Goal: Task Accomplishment & Management: Use online tool/utility

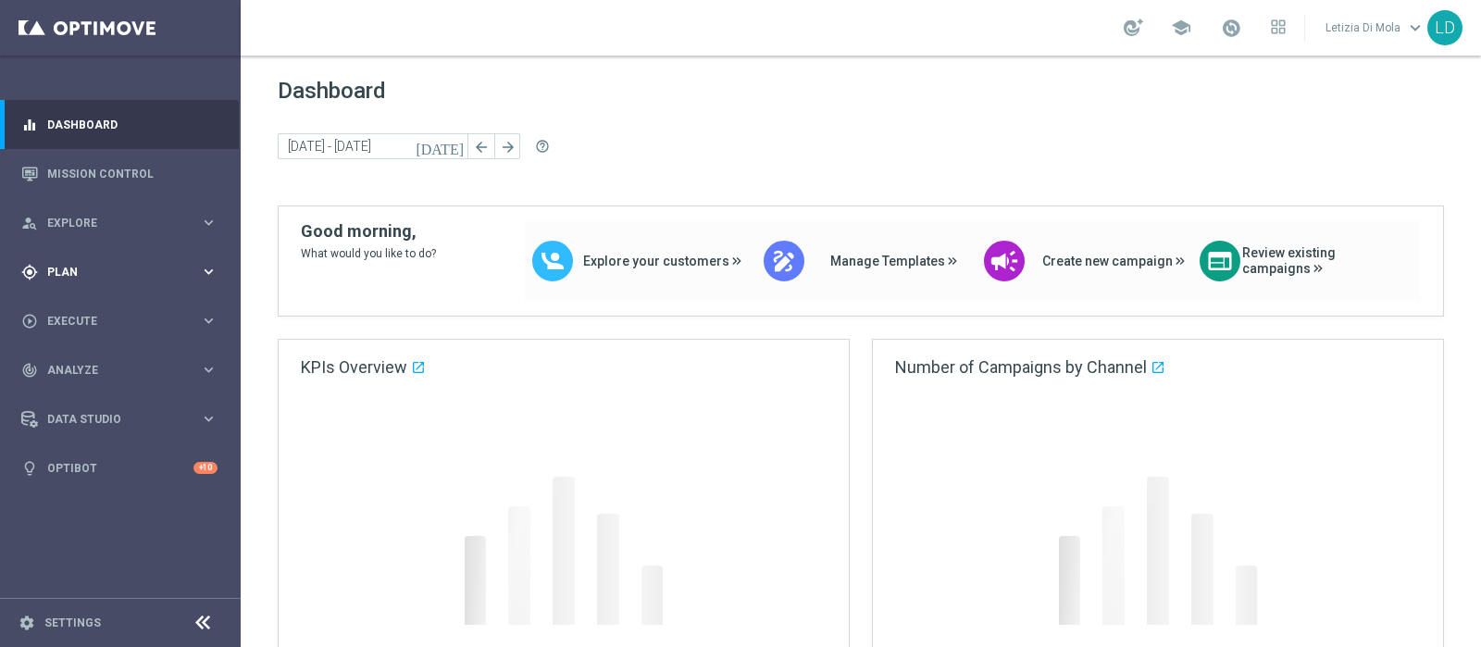
click at [200, 264] on icon "keyboard_arrow_right" at bounding box center [209, 272] width 18 height 18
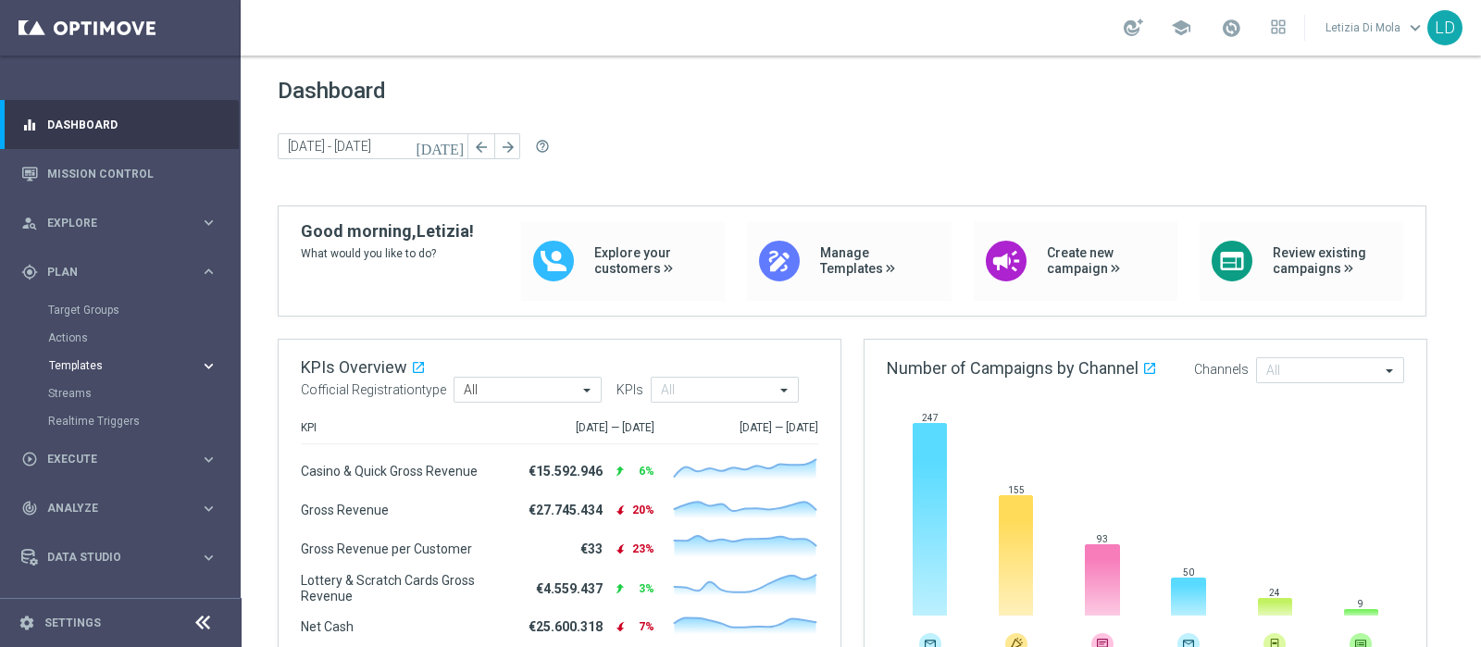
click at [87, 366] on span "Templates" at bounding box center [115, 365] width 132 height 11
click at [90, 391] on link "Optimail" at bounding box center [124, 393] width 135 height 15
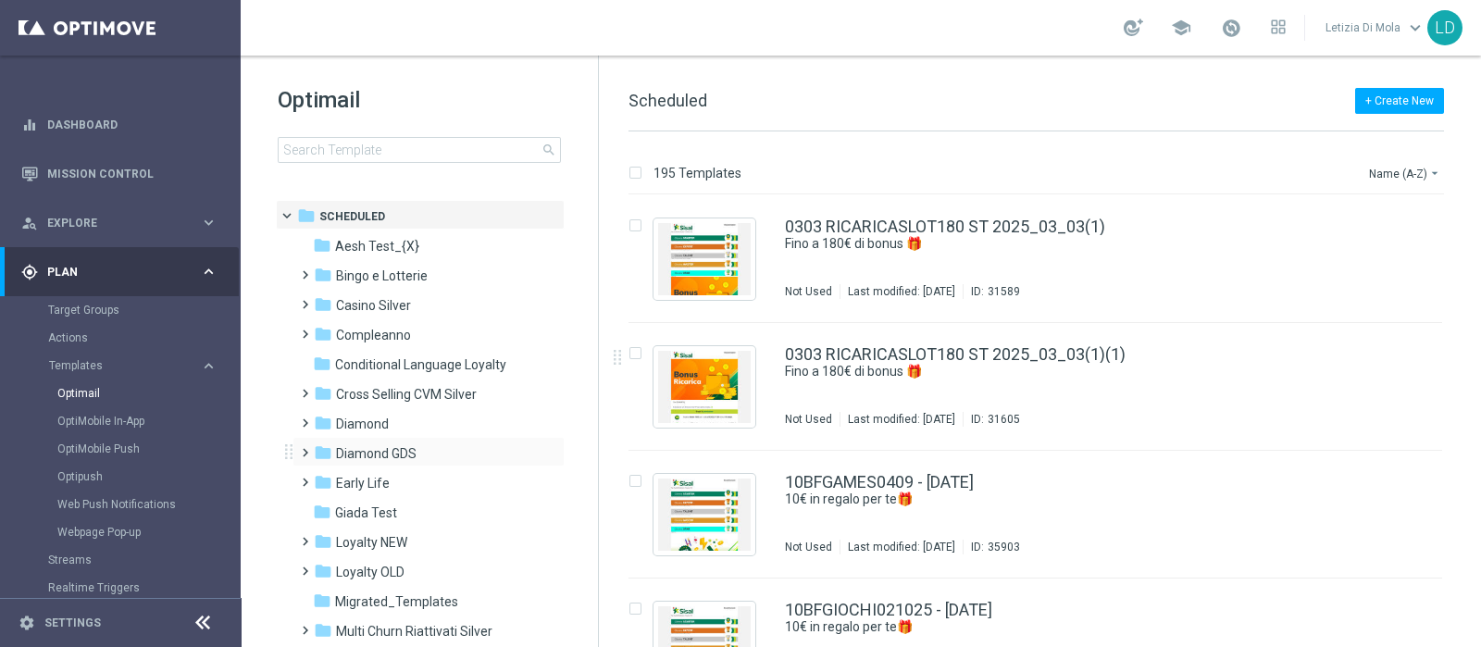
click at [304, 448] on span at bounding box center [301, 444] width 8 height 7
click at [375, 537] on span "Lotterie" at bounding box center [376, 542] width 45 height 17
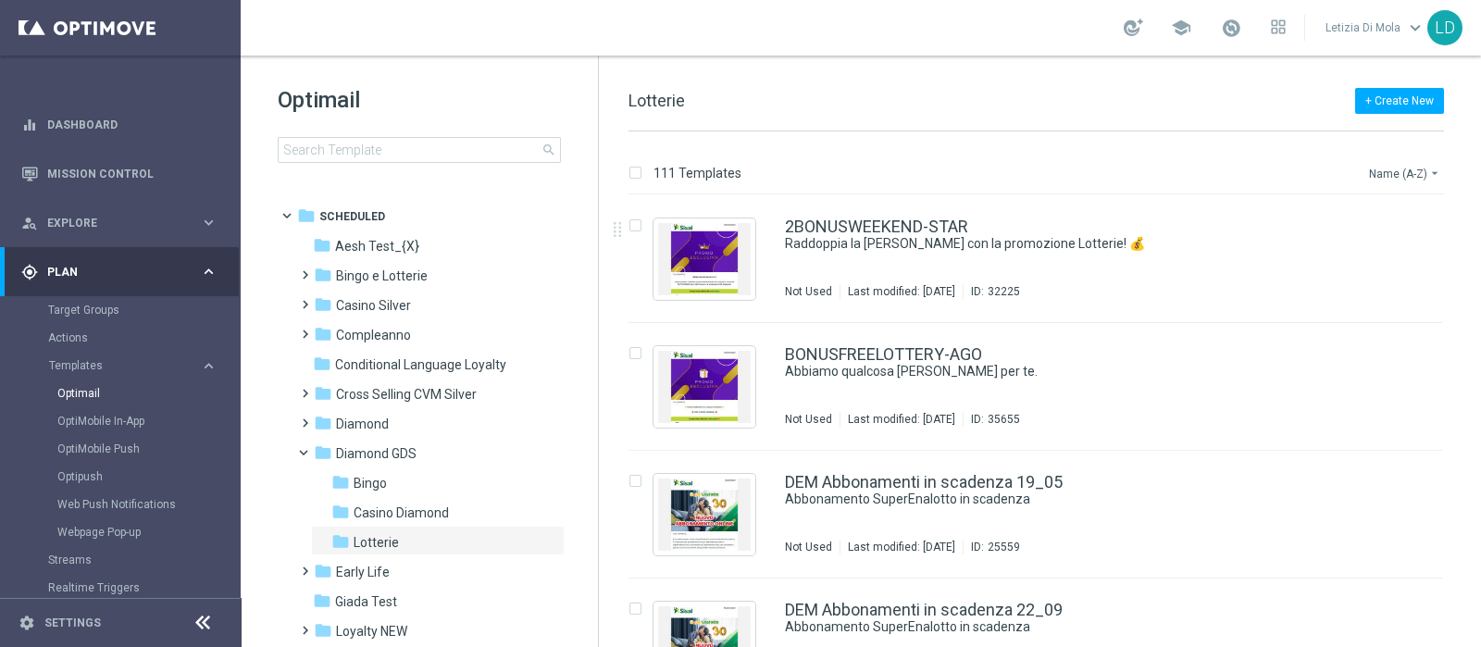
click at [1384, 168] on button "Name (A-Z) arrow_drop_down" at bounding box center [1405, 173] width 77 height 22
click at [1379, 254] on span "Date Modified (Newest)" at bounding box center [1372, 255] width 124 height 13
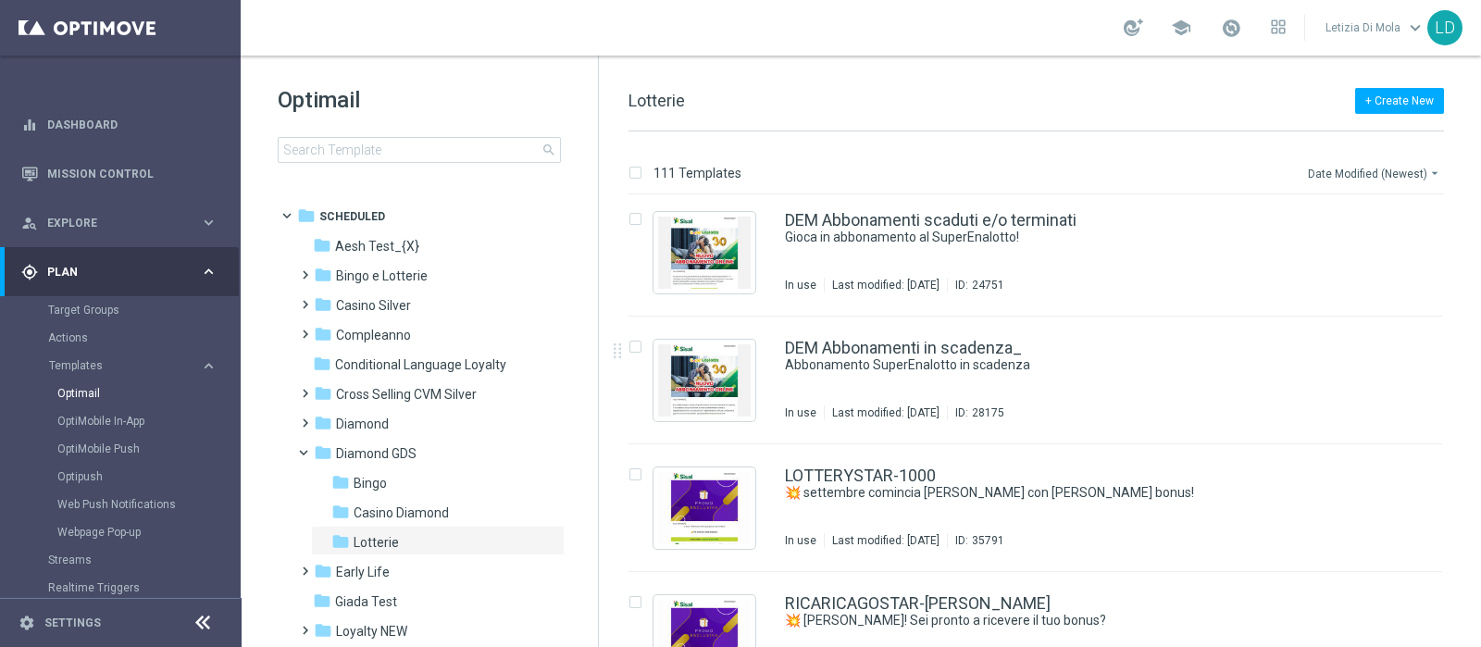
scroll to position [809, 0]
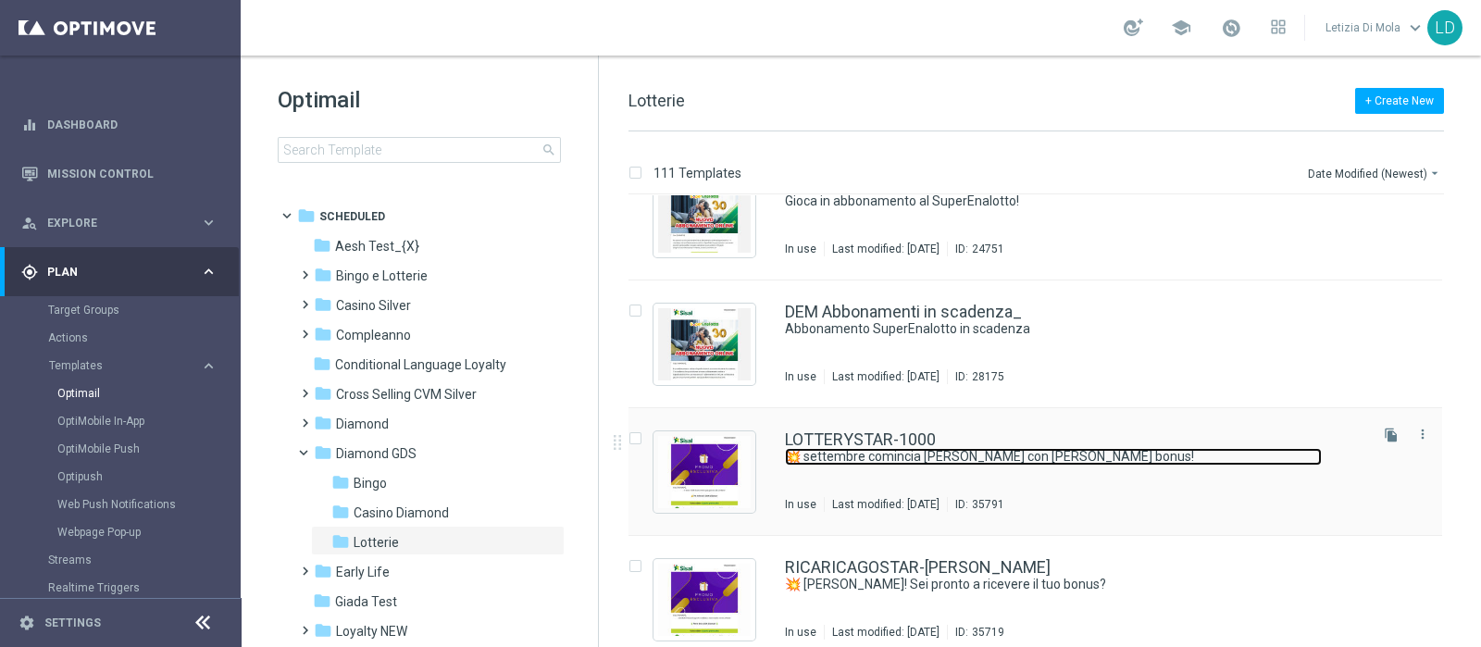
click at [1140, 455] on link "💥 settembre comincia [PERSON_NAME] con [PERSON_NAME] bonus!" at bounding box center [1053, 457] width 537 height 18
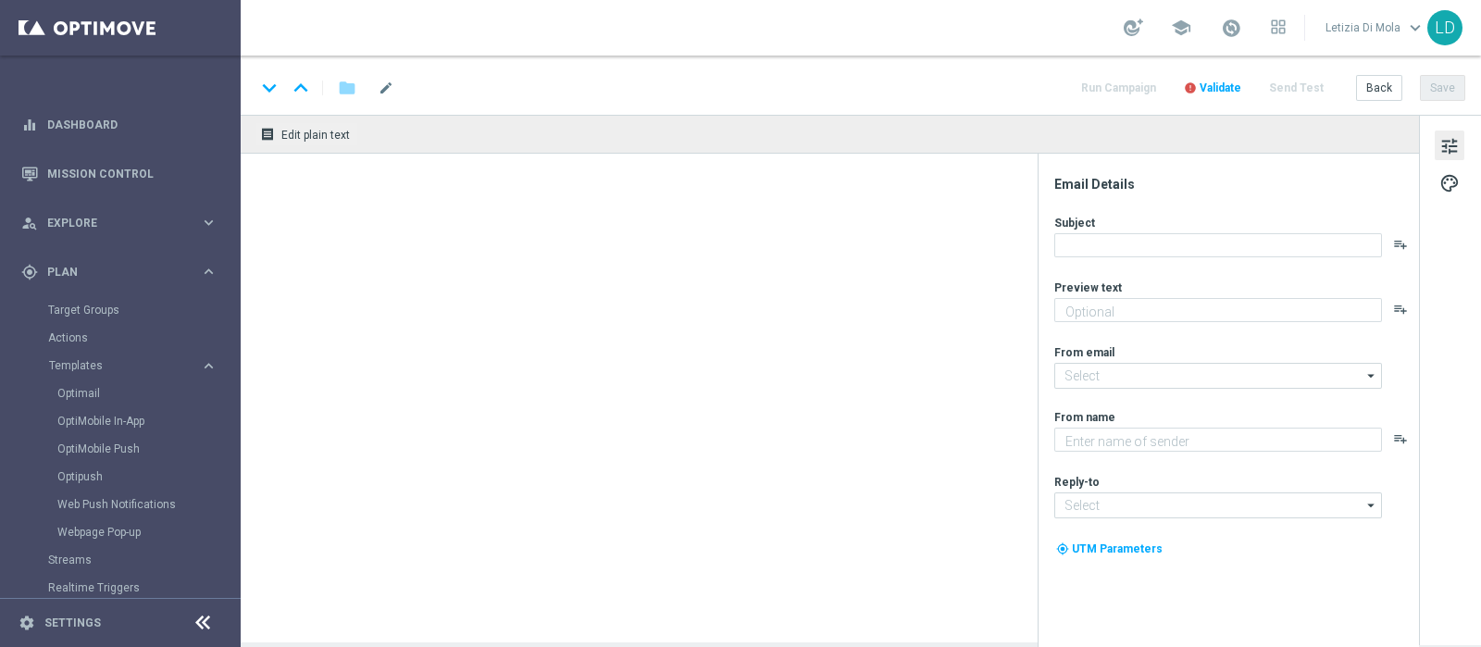
type textarea "fino a 1.000€ di bonus!"
type input "[EMAIL_ADDRESS][DOMAIN_NAME]"
type textarea "Sisal Vip"
type input "[EMAIL_ADDRESS][DOMAIN_NAME]"
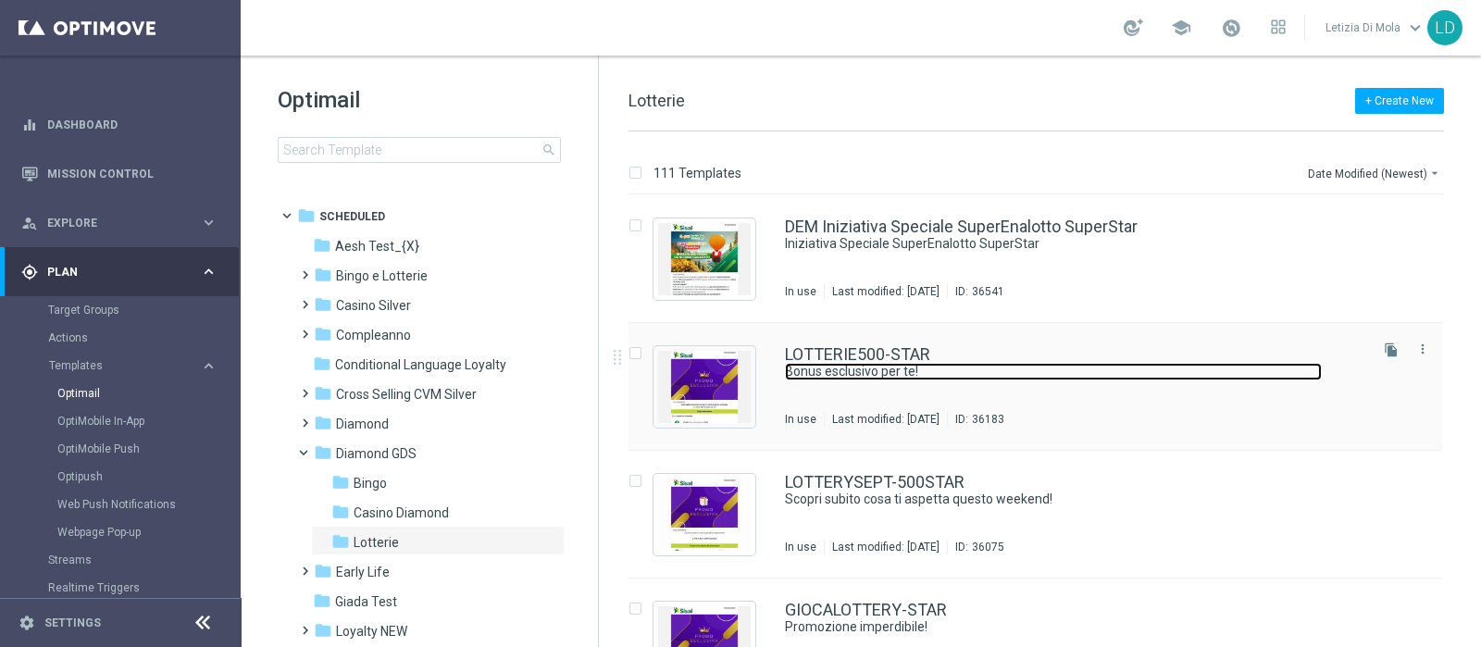
click at [1035, 377] on link "Bonus esclusivo per te!" at bounding box center [1053, 372] width 537 height 18
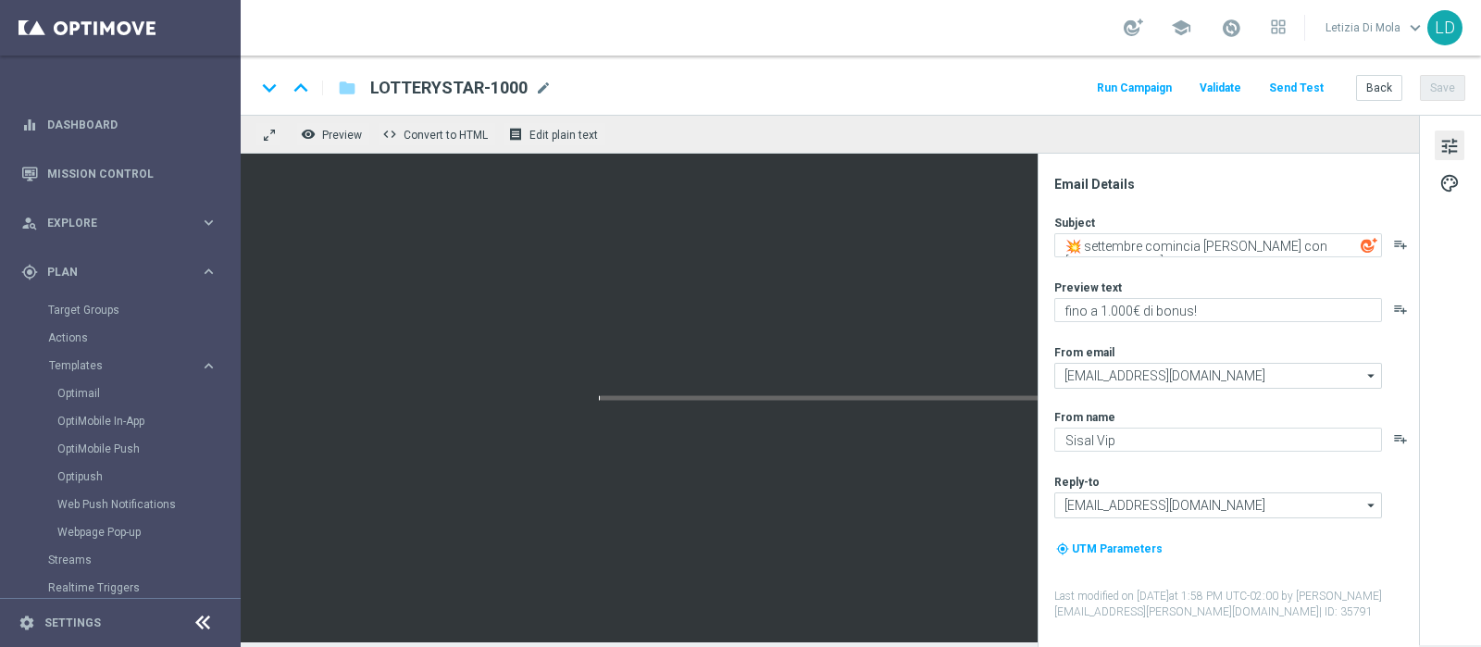
type textarea "Bonus esclusivo per te!"
type textarea "Fino a 500€ di bonus 💰"
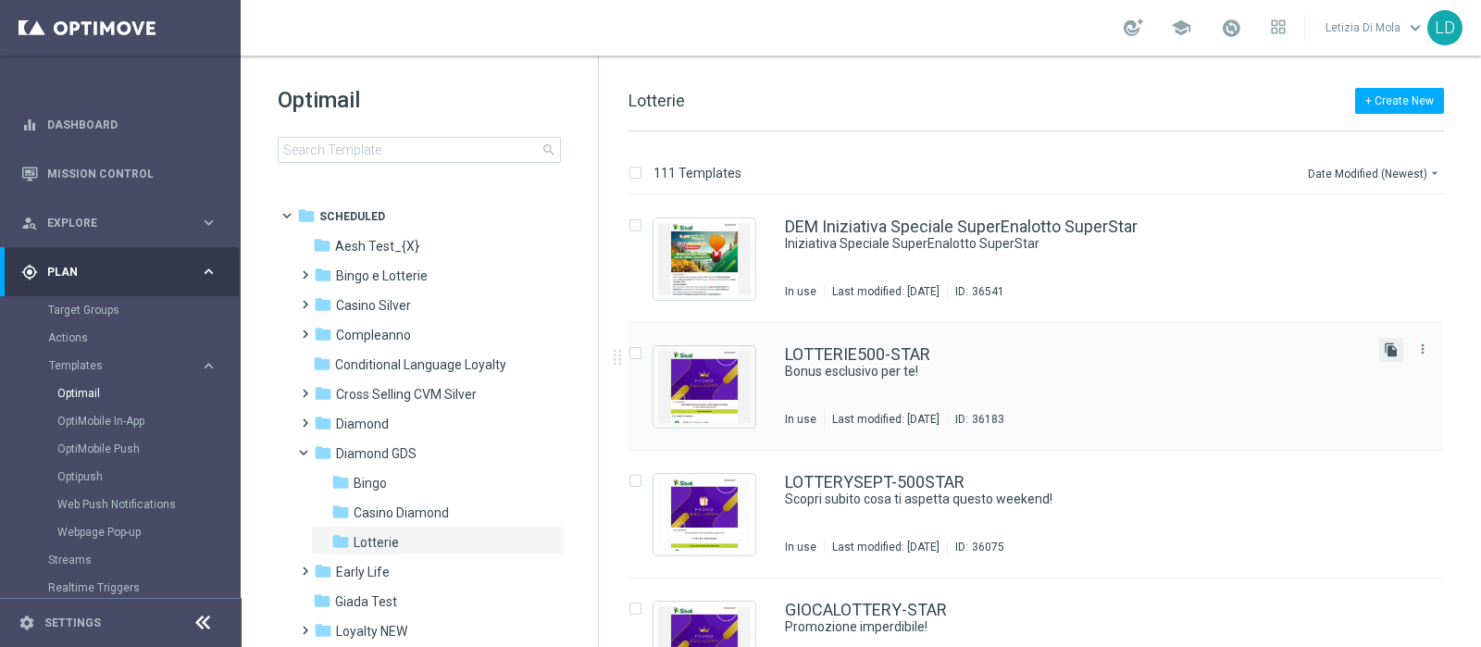
click at [1388, 350] on icon "file_copy" at bounding box center [1391, 349] width 15 height 15
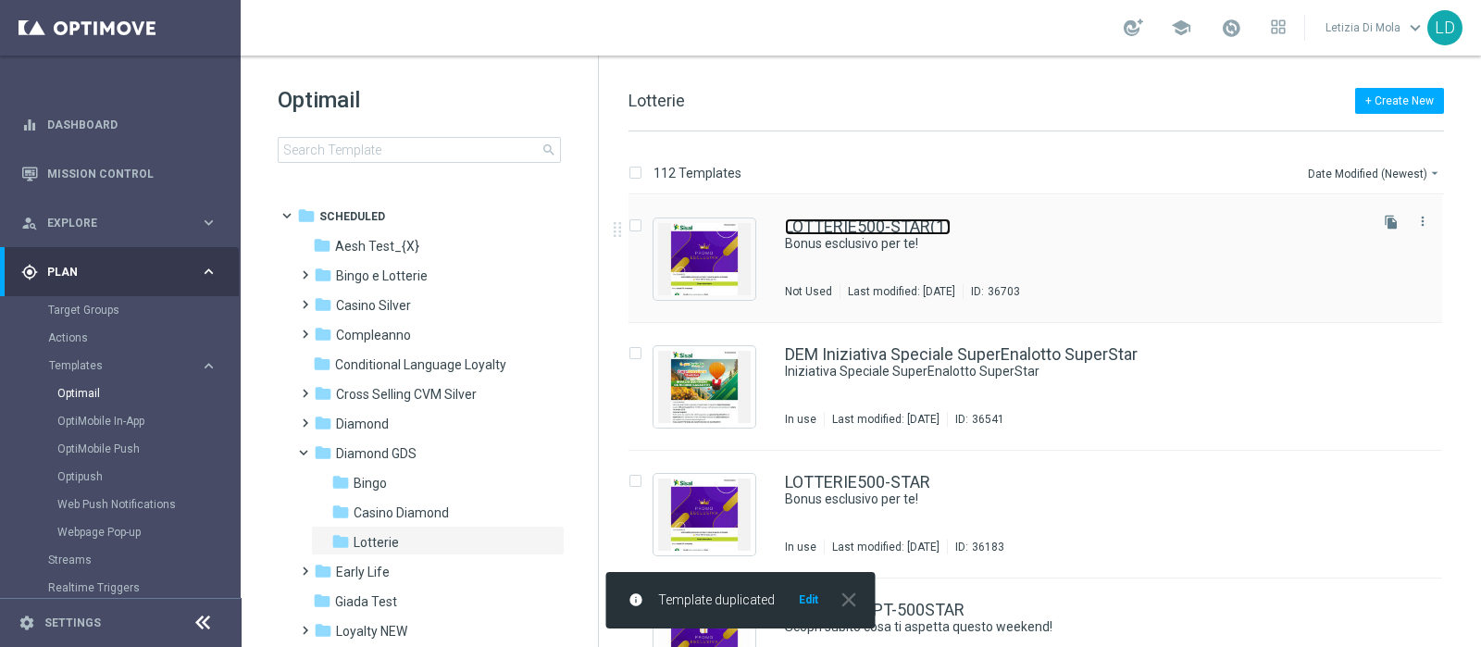
click at [845, 224] on link "LOTTERIE500-STAR(1)" at bounding box center [868, 226] width 166 height 17
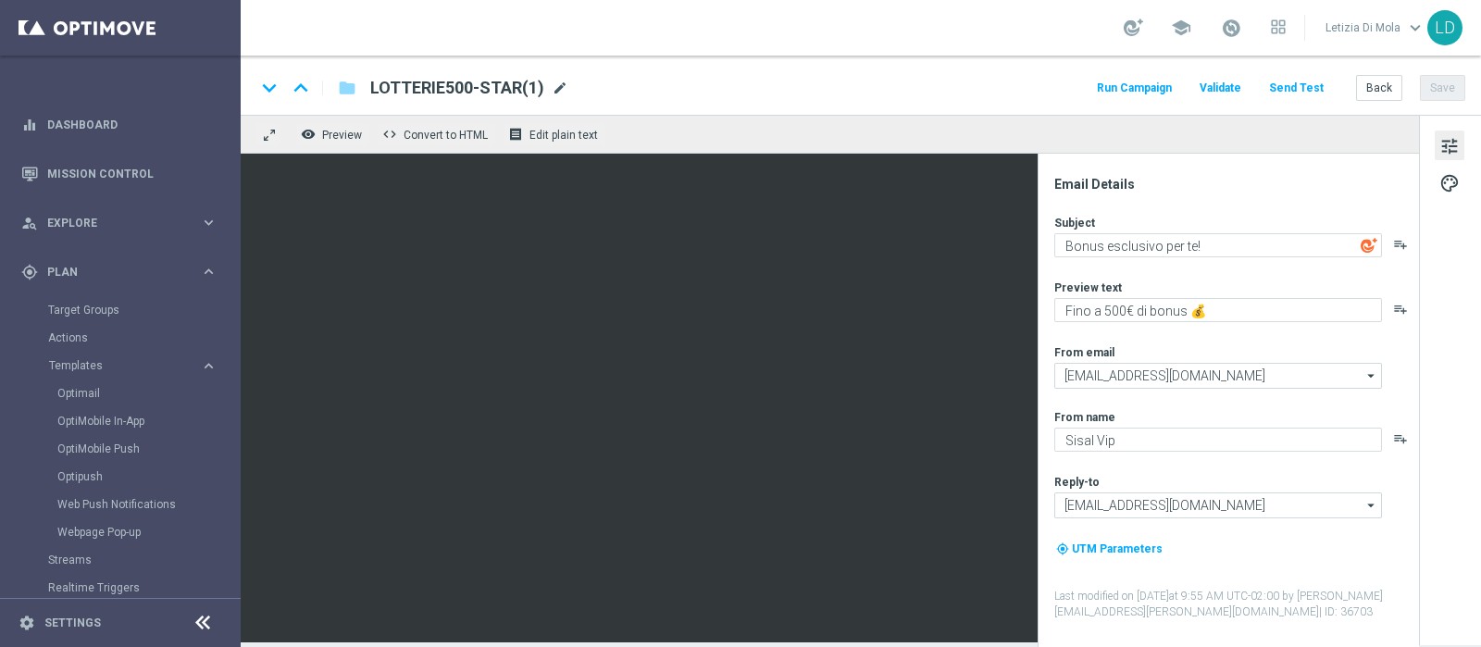
click at [557, 86] on span "mode_edit" at bounding box center [560, 88] width 17 height 17
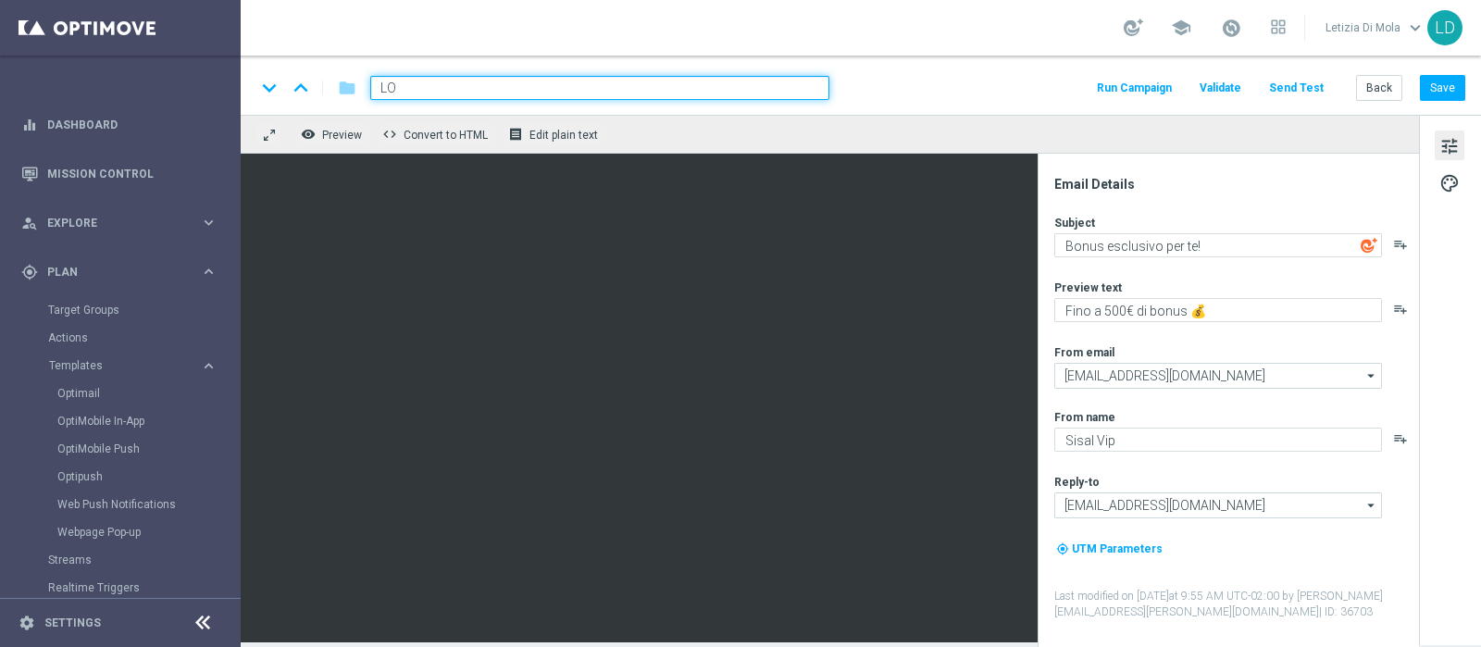
type input "L"
type input "APLOTTERIEOTTOBRE-STAR"
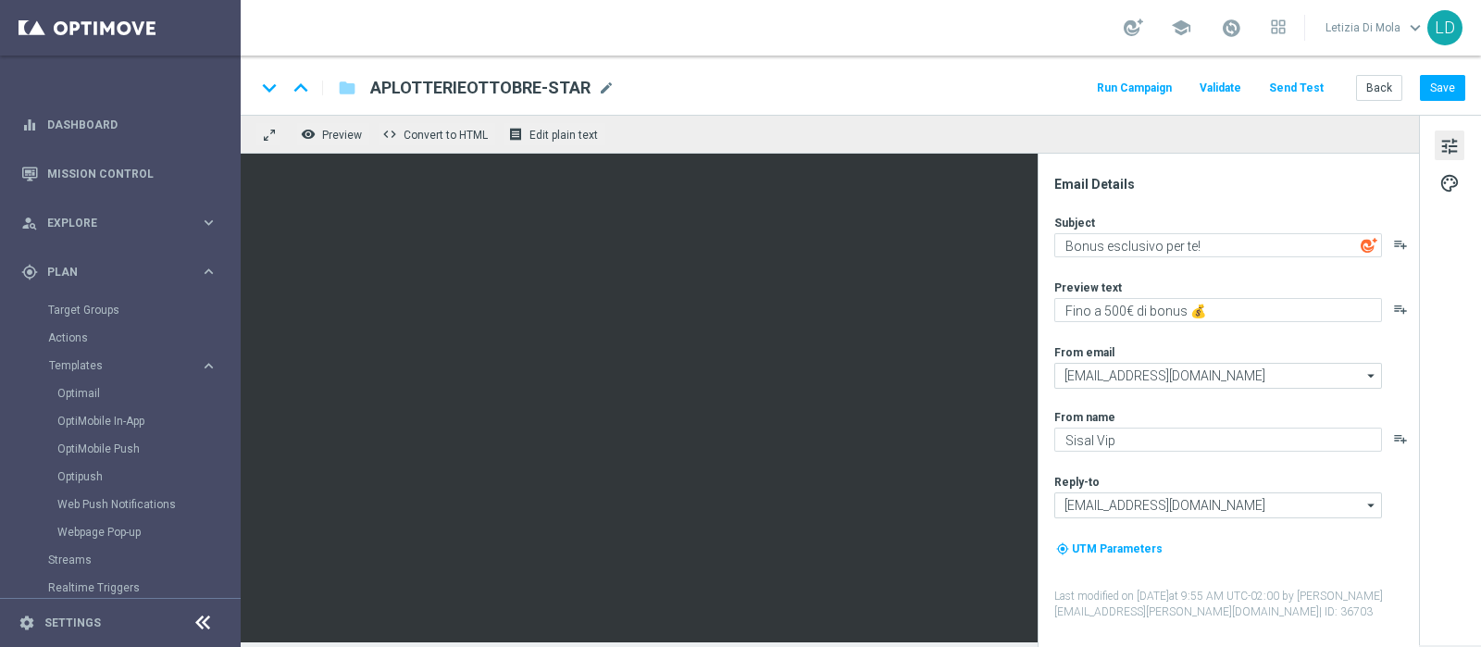
click at [1236, 83] on span "Validate" at bounding box center [1220, 87] width 42 height 13
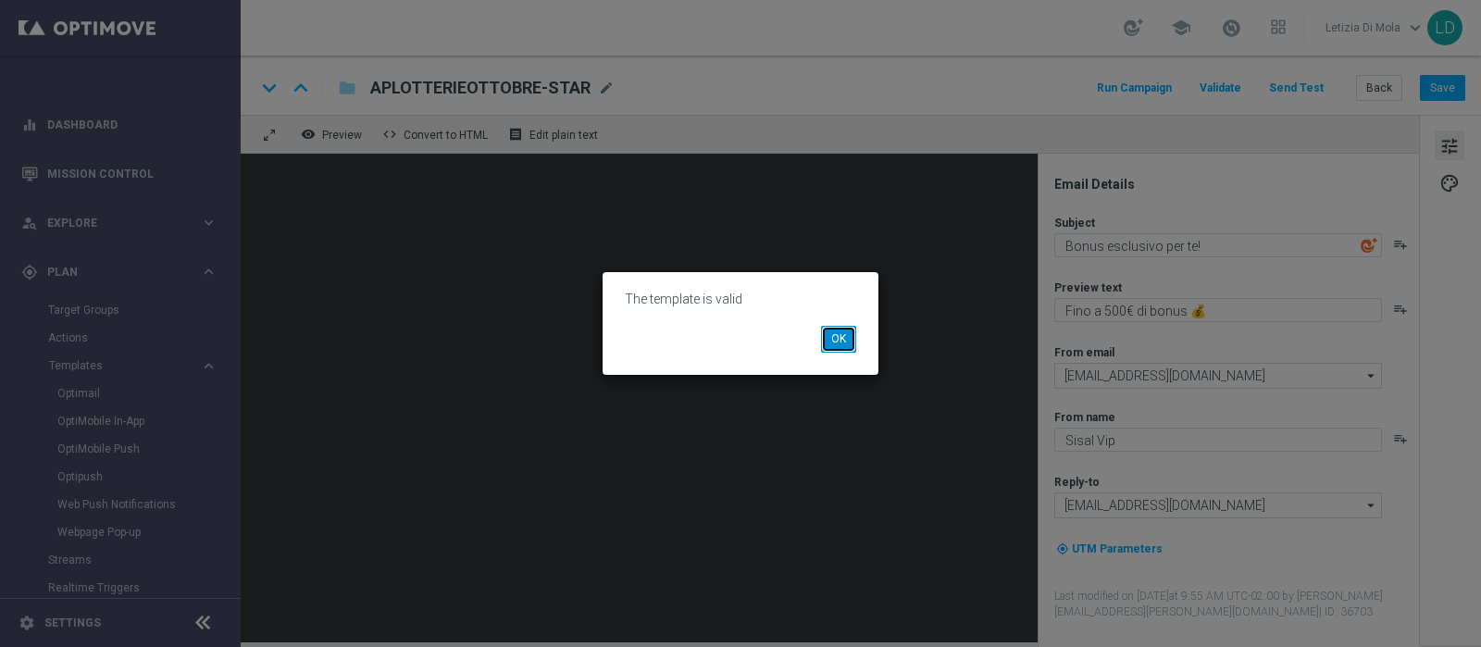
click at [842, 337] on button "OK" at bounding box center [838, 339] width 35 height 26
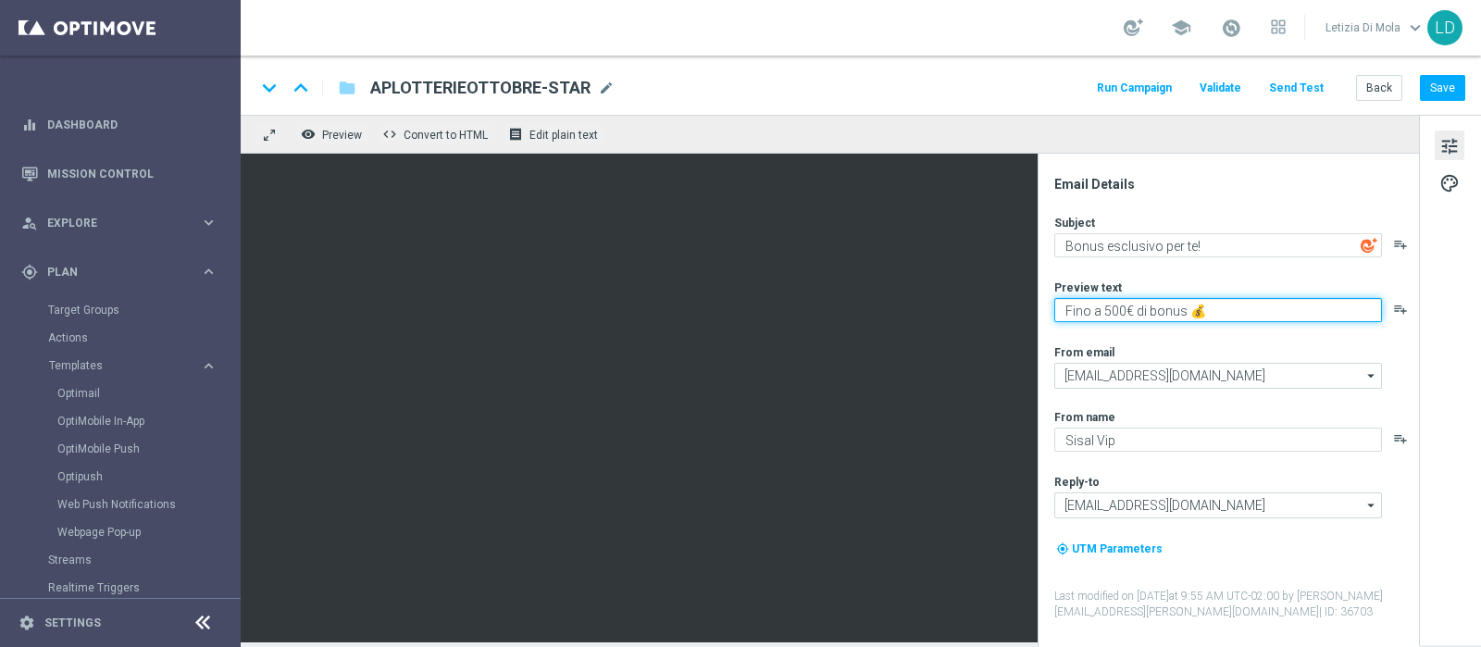
drag, startPoint x: 1111, startPoint y: 306, endPoint x: 1183, endPoint y: 298, distance: 72.7
click at [1111, 305] on textarea "Fino a 500€ di bonus 💰" at bounding box center [1218, 310] width 328 height 24
type textarea "Fino a 1.000€ di bonus 💰"
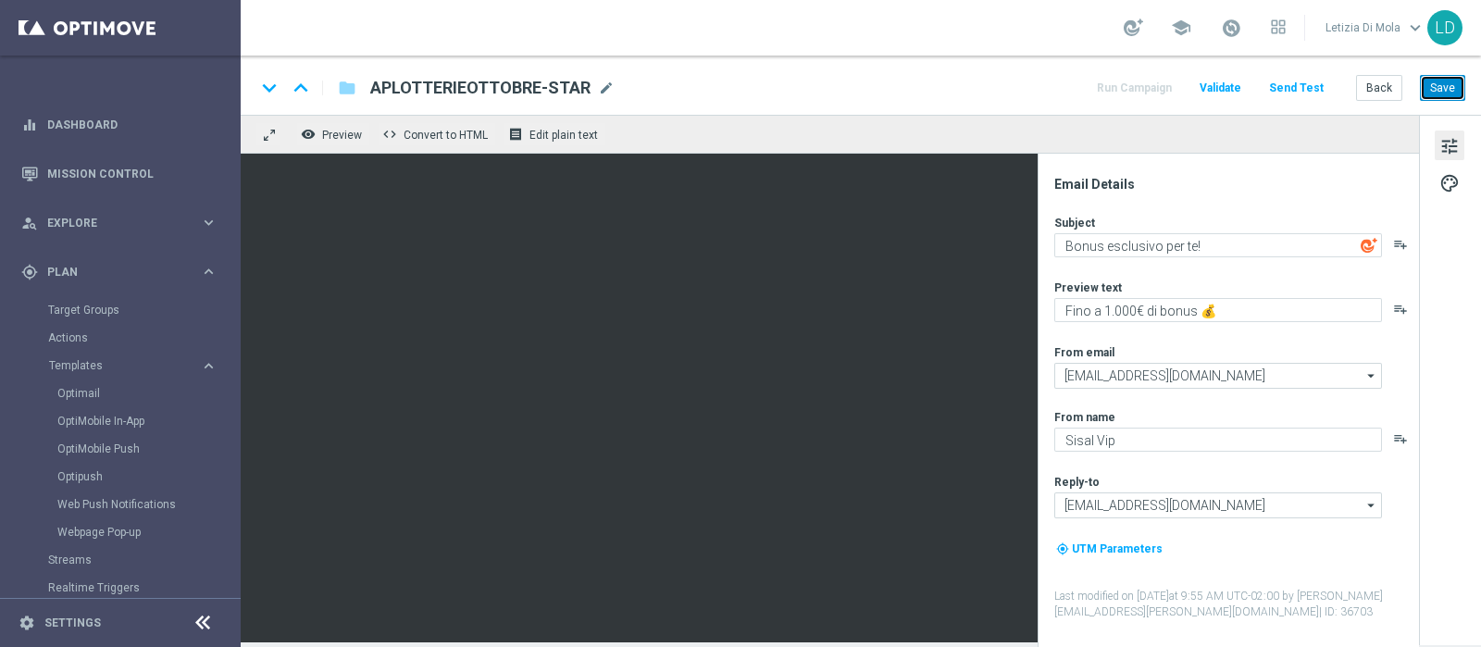
click at [1444, 85] on button "Save" at bounding box center [1442, 88] width 45 height 26
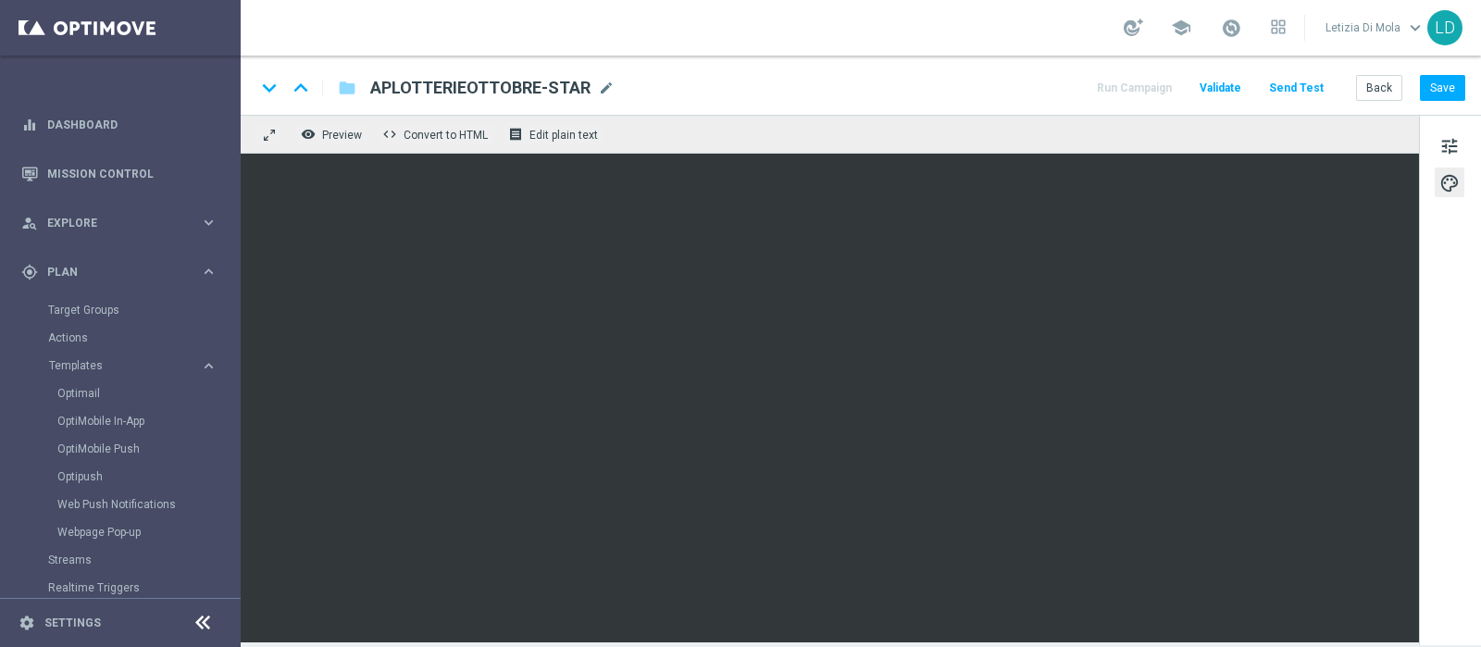
drag, startPoint x: 586, startPoint y: 89, endPoint x: 374, endPoint y: 76, distance: 212.3
click at [374, 77] on span "APLOTTERIEOTTOBRE-STAR" at bounding box center [480, 88] width 220 height 22
click at [1441, 87] on button "Save" at bounding box center [1442, 88] width 45 height 26
click at [1444, 77] on button "Save" at bounding box center [1442, 88] width 45 height 26
click at [1446, 79] on button "Save" at bounding box center [1442, 88] width 45 height 26
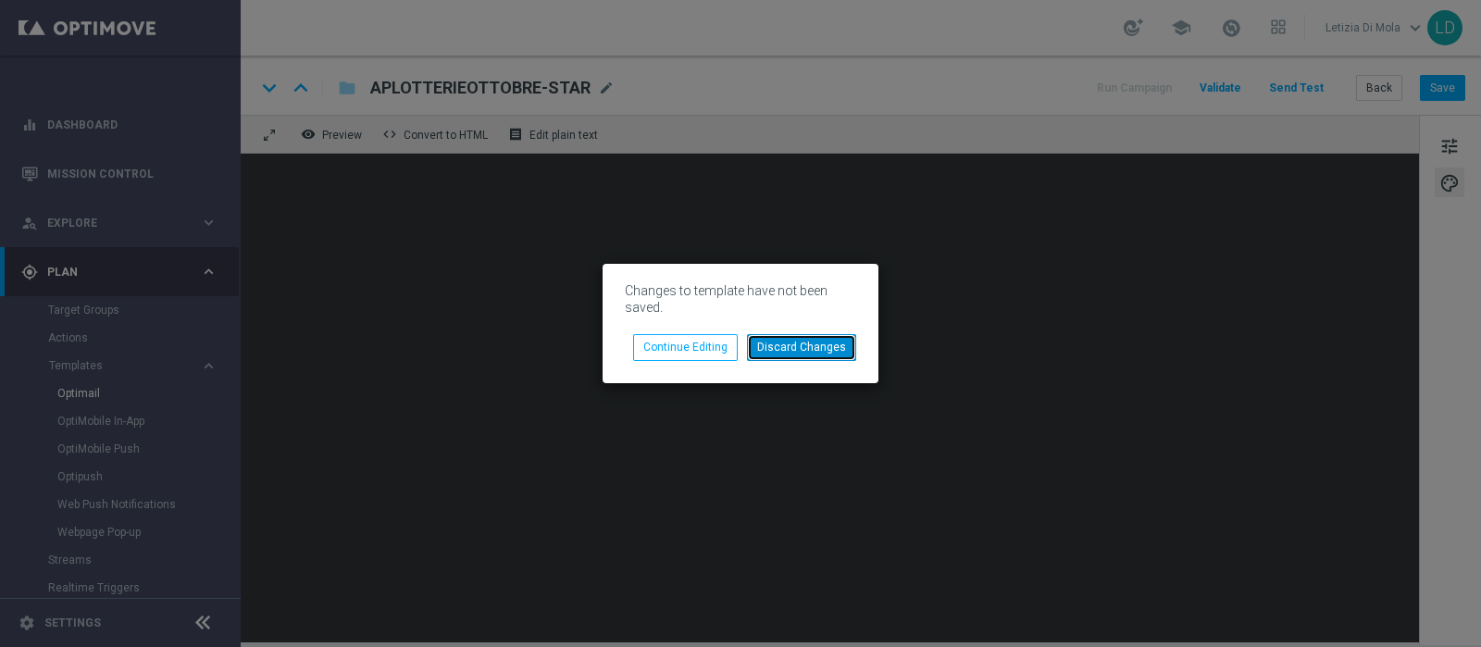
click at [824, 344] on button "Discard Changes" at bounding box center [801, 347] width 109 height 26
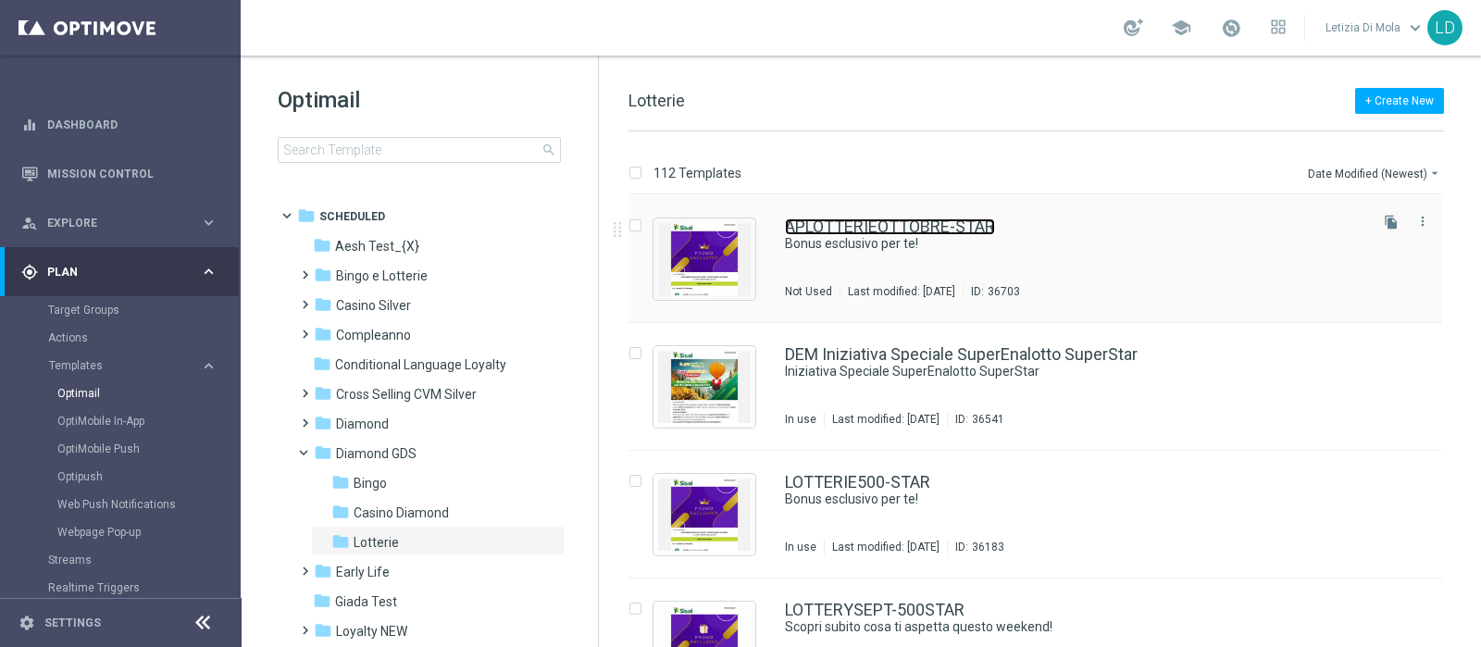
click at [908, 224] on link "APLOTTERIEOTTOBRE-STAR" at bounding box center [890, 226] width 210 height 17
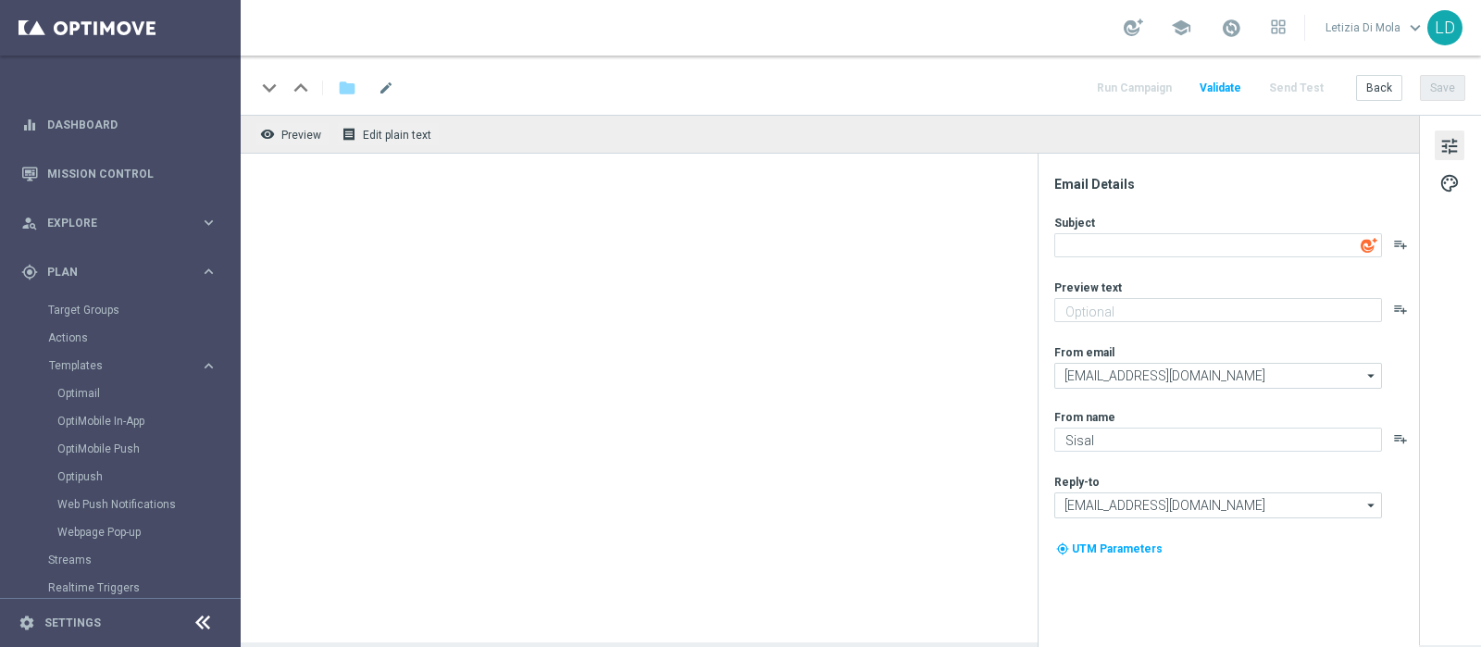
type textarea "Bonus esclusivo per te!"
type textarea "Fino a 1.000€ di bonus 💰"
type input "[EMAIL_ADDRESS][DOMAIN_NAME]"
type textarea "Sisal Vip"
type input "[EMAIL_ADDRESS][DOMAIN_NAME]"
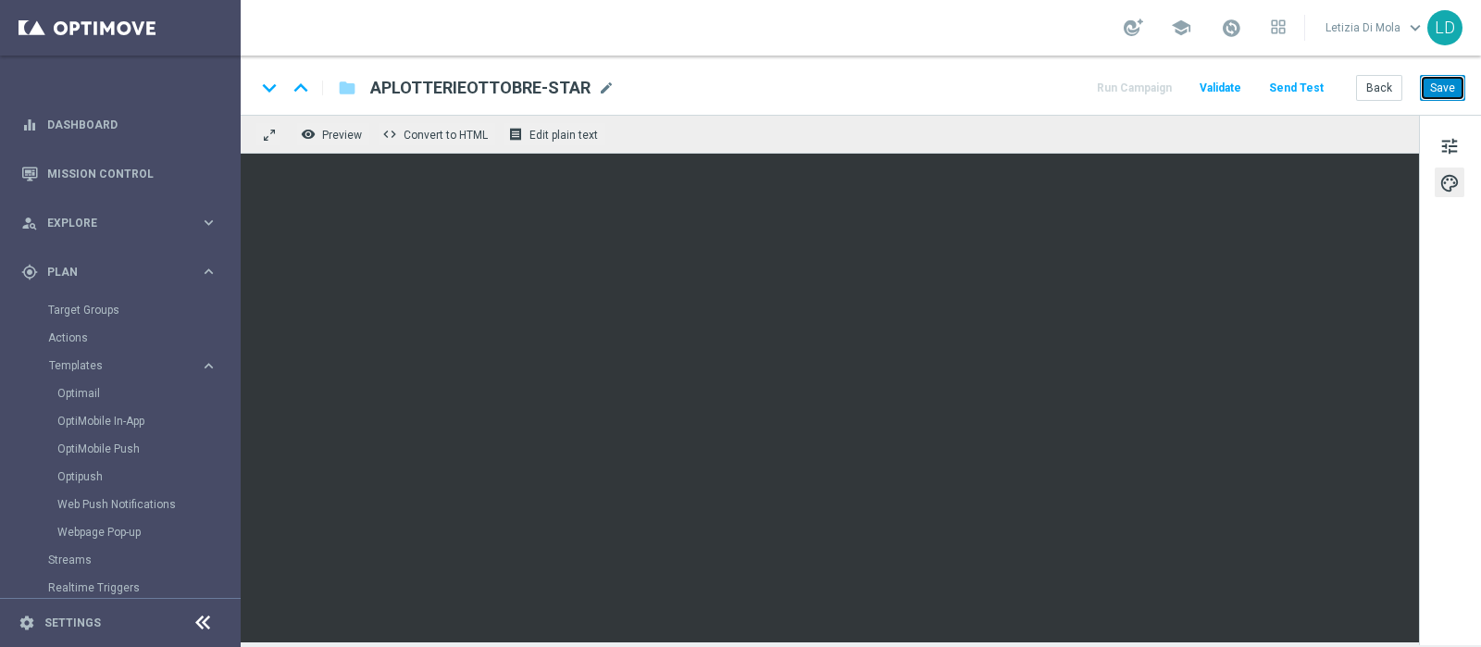
click at [1449, 86] on button "Save" at bounding box center [1442, 88] width 45 height 26
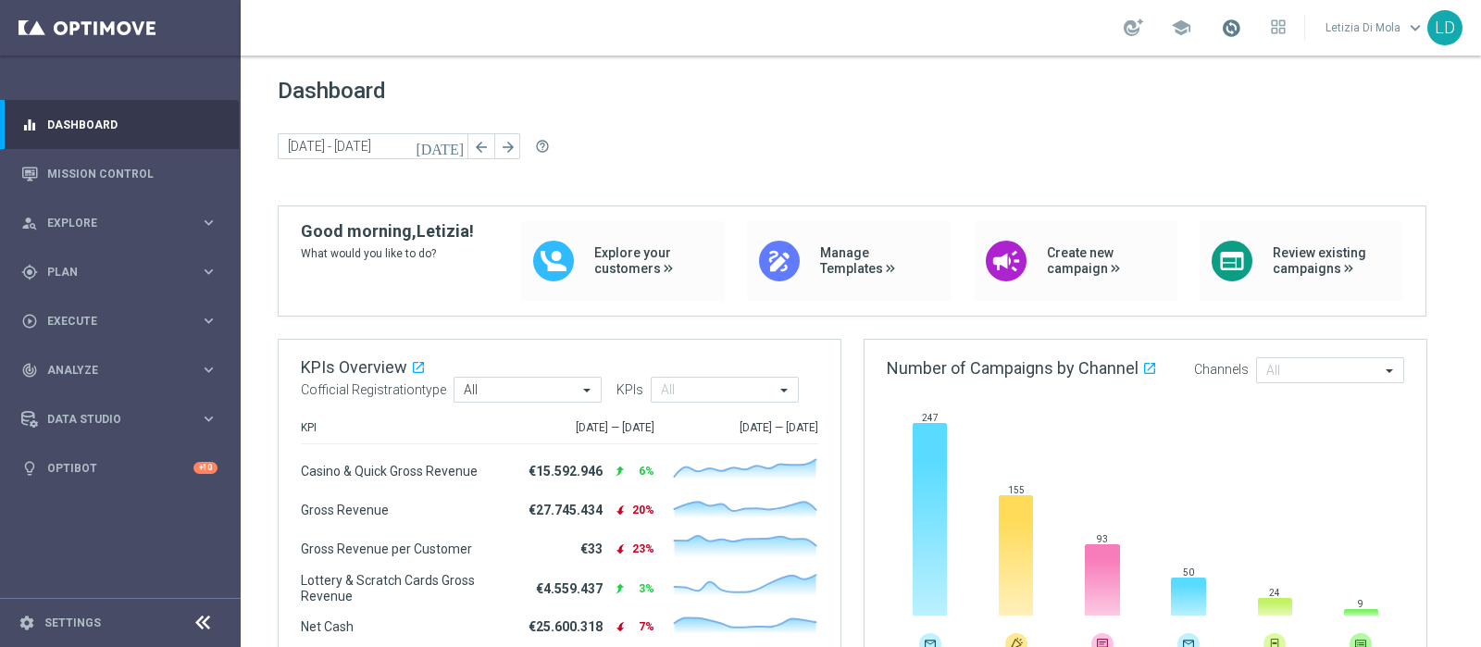
click at [1233, 30] on span at bounding box center [1231, 28] width 20 height 20
click at [123, 268] on span "Plan" at bounding box center [123, 272] width 153 height 11
click at [91, 307] on link "Target Groups" at bounding box center [120, 310] width 144 height 15
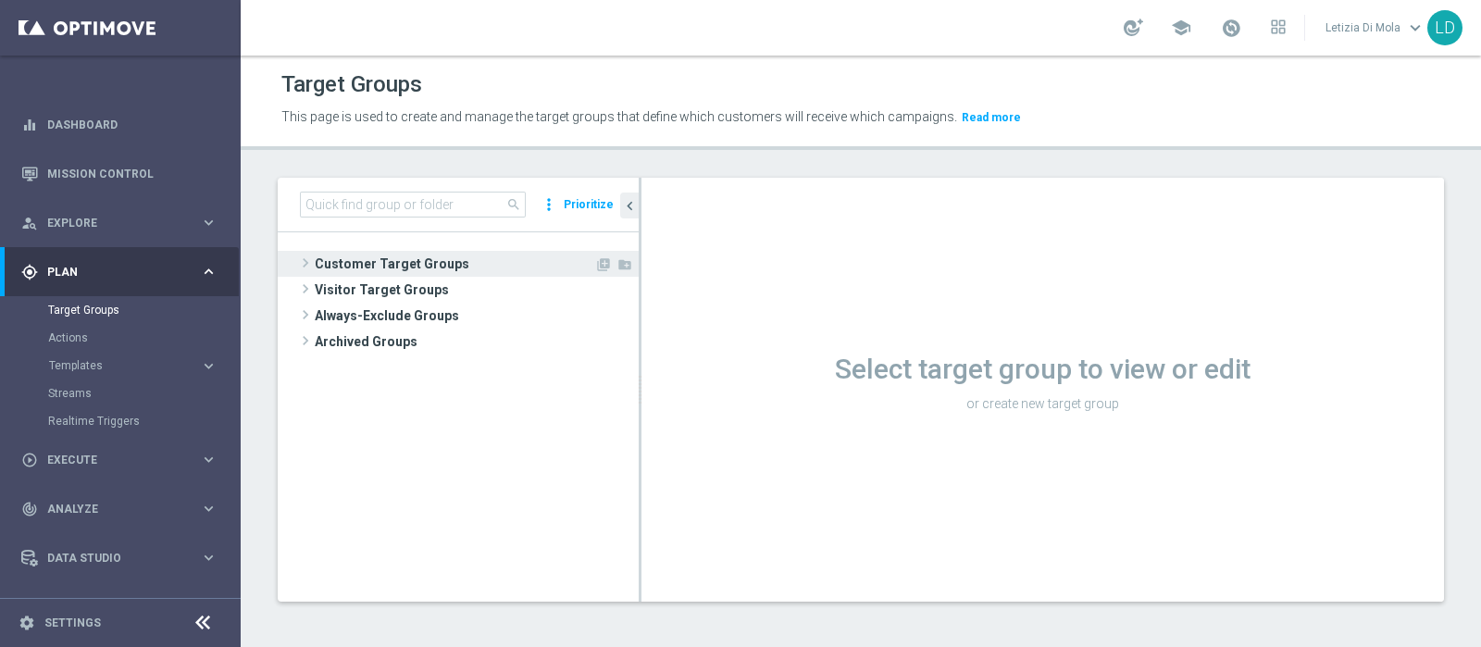
click at [319, 259] on span "Customer Target Groups" at bounding box center [454, 264] width 279 height 26
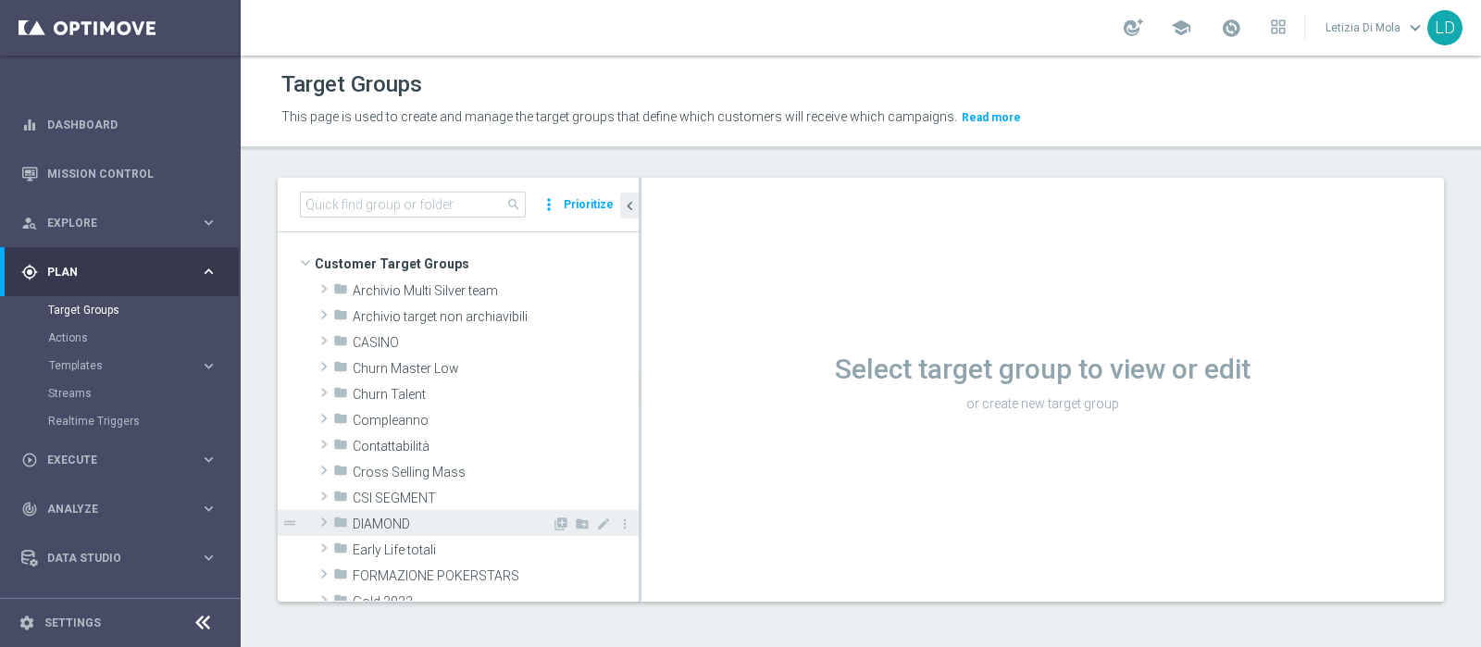
click at [442, 516] on span "DIAMOND" at bounding box center [452, 524] width 199 height 16
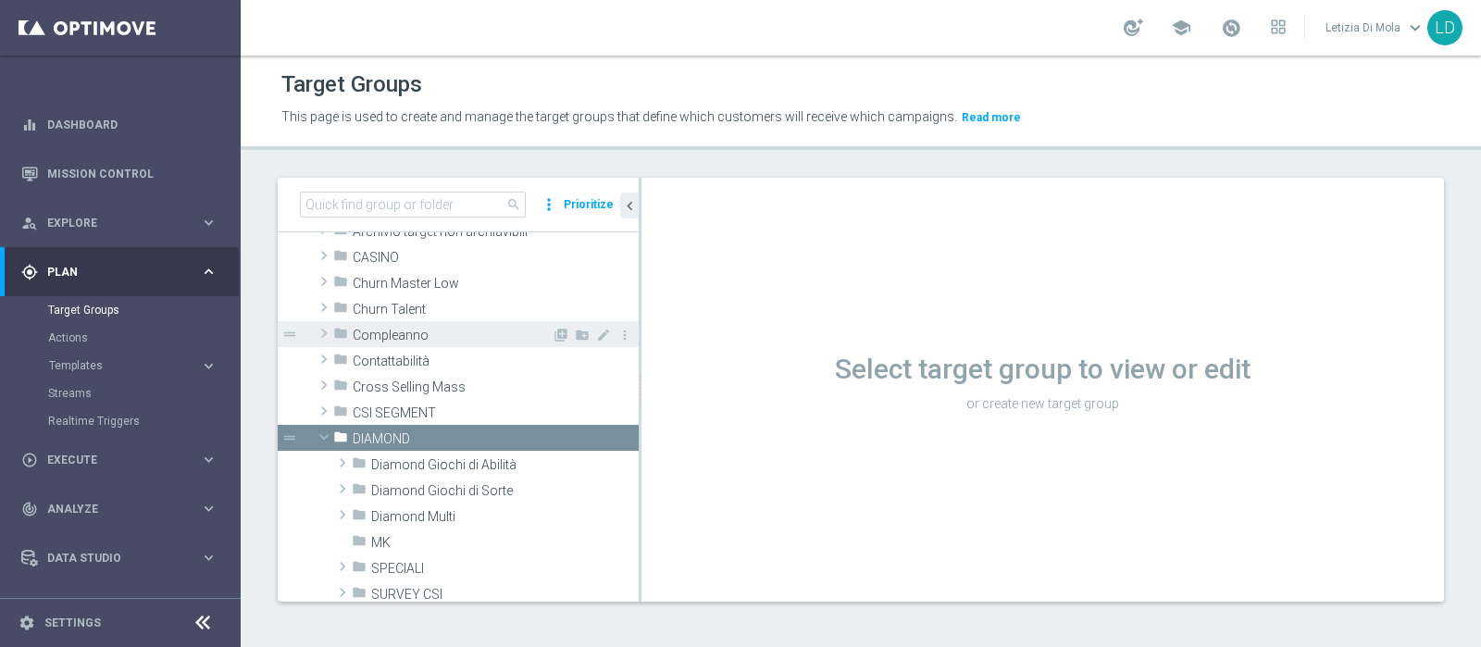
scroll to position [115, 0]
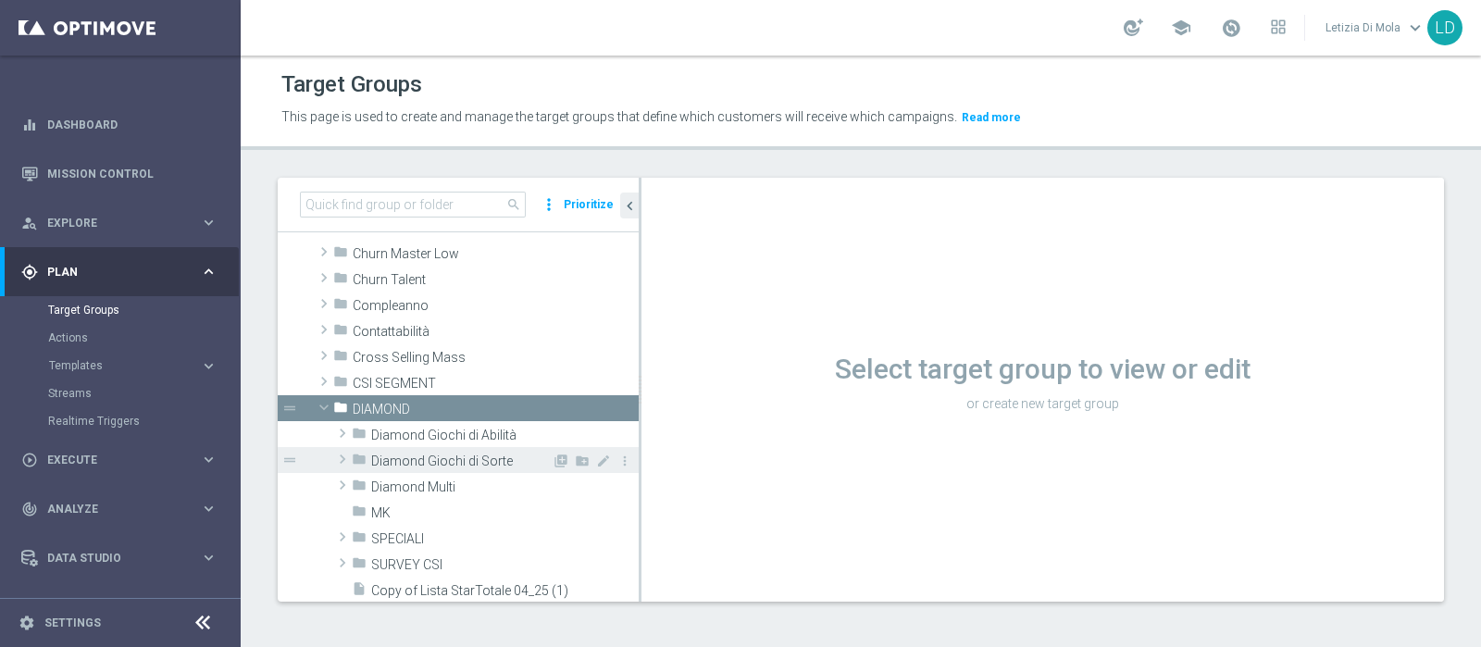
click at [486, 456] on span "Diamond Giochi di Sorte" at bounding box center [461, 461] width 180 height 16
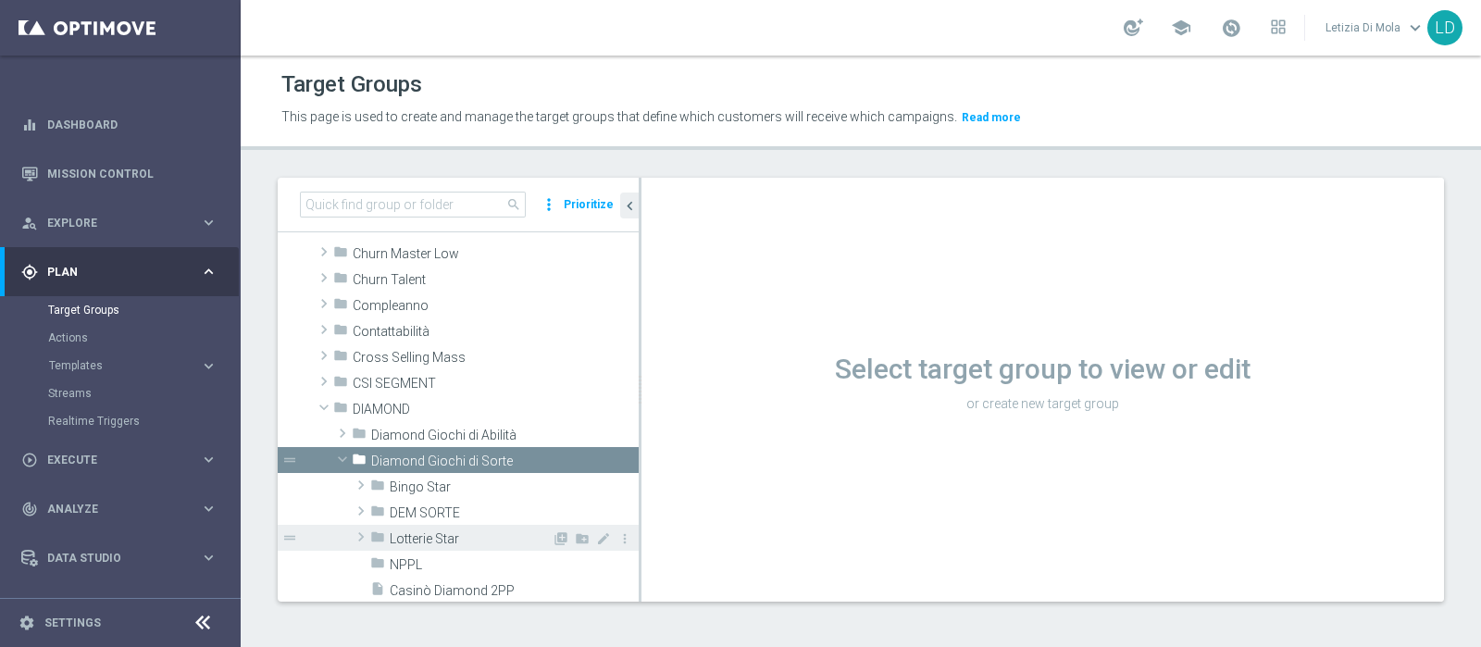
click at [479, 539] on span "Lotterie Star" at bounding box center [471, 539] width 162 height 16
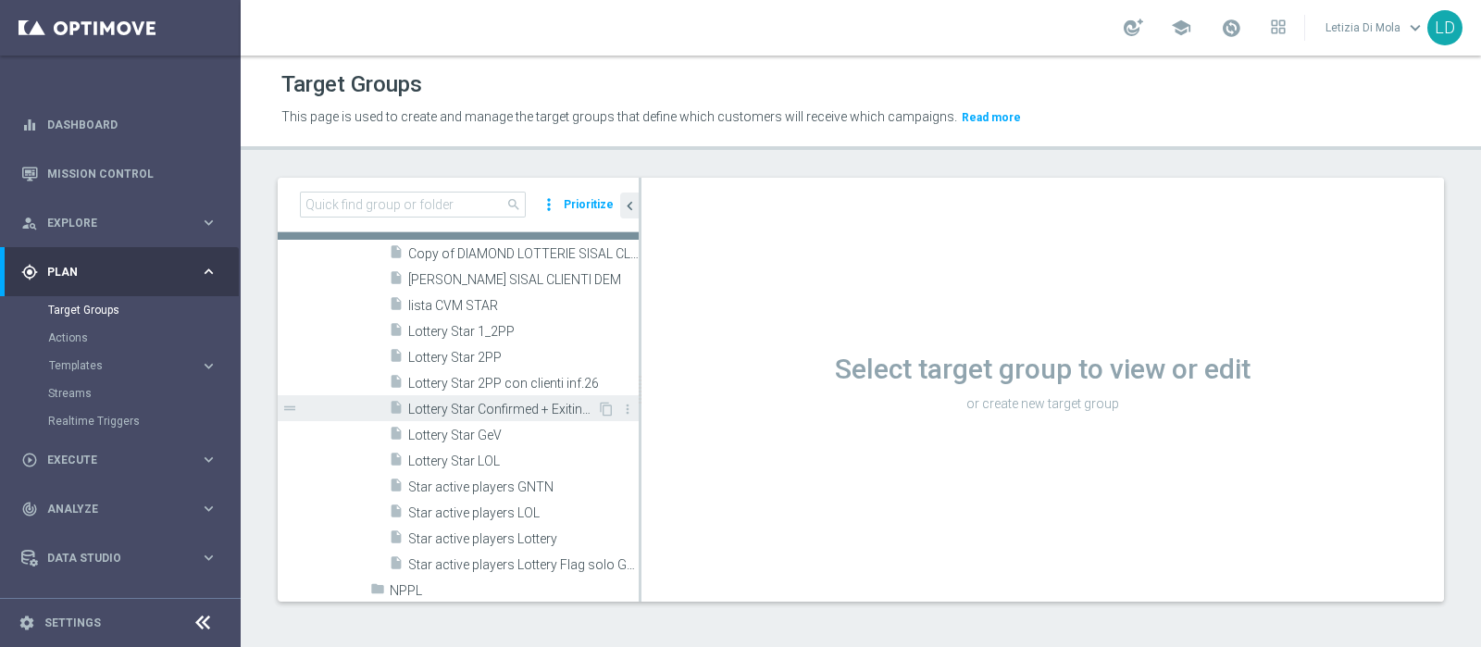
scroll to position [462, 0]
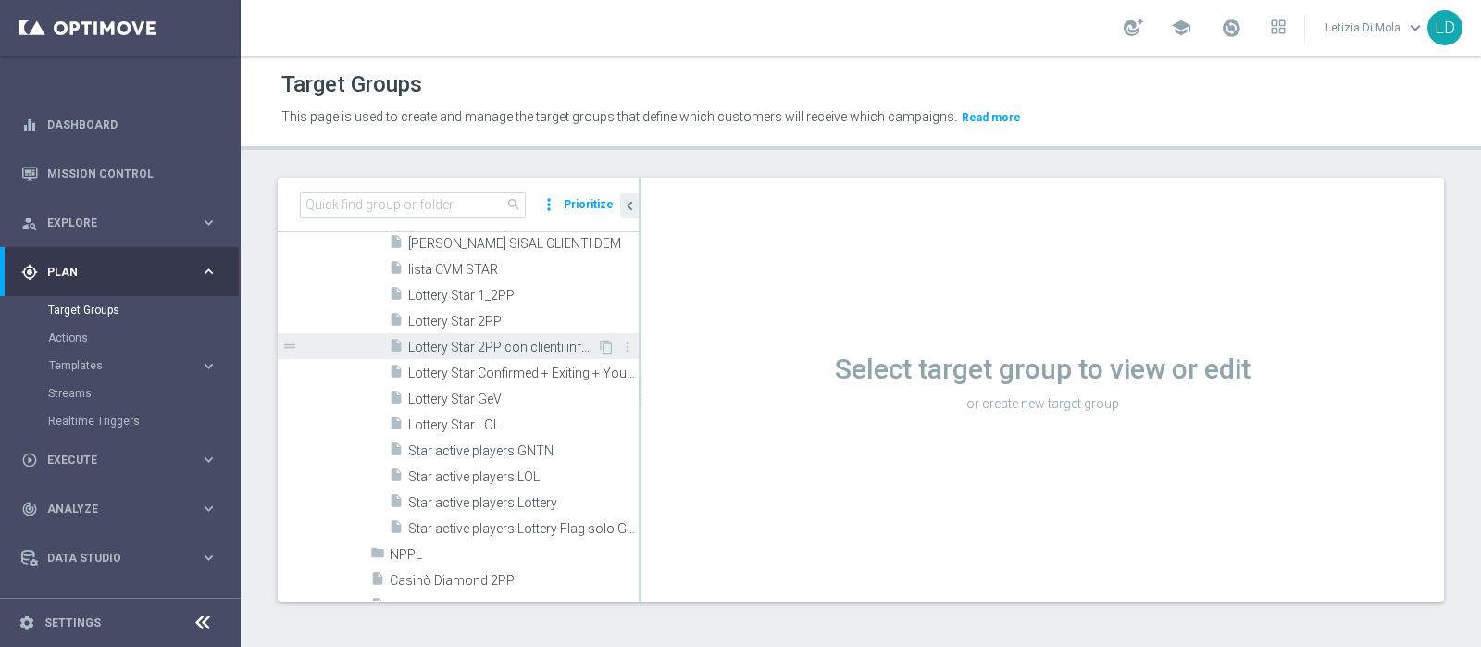
click at [539, 341] on span "Lottery Star 2PP con clienti inf.26" at bounding box center [502, 348] width 189 height 16
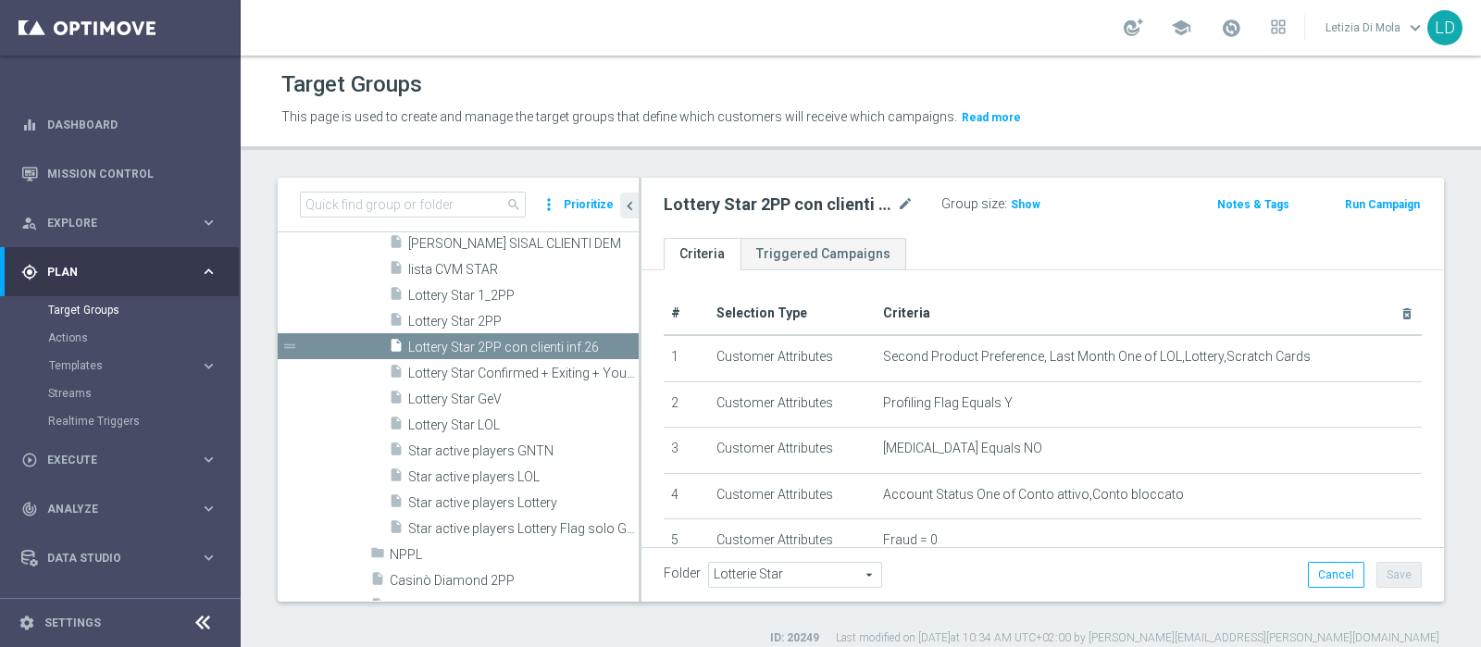
click at [1027, 204] on span "Show" at bounding box center [1026, 204] width 30 height 13
click at [501, 317] on span "Lottery Star 2PP" at bounding box center [501, 322] width 186 height 16
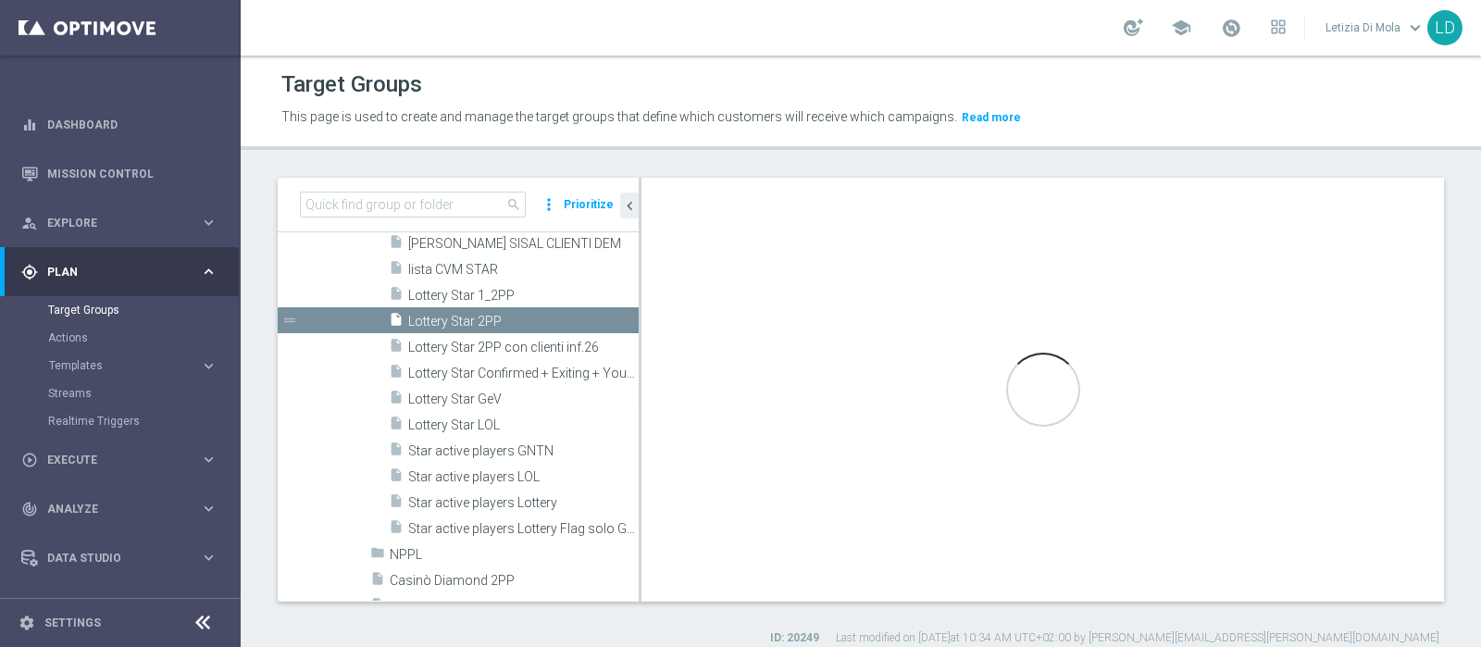
type textarea "1 and 2 and 3 and 4 and 5 and 6 and 7 and 8 and 12 and (10 or 11 or 9)"
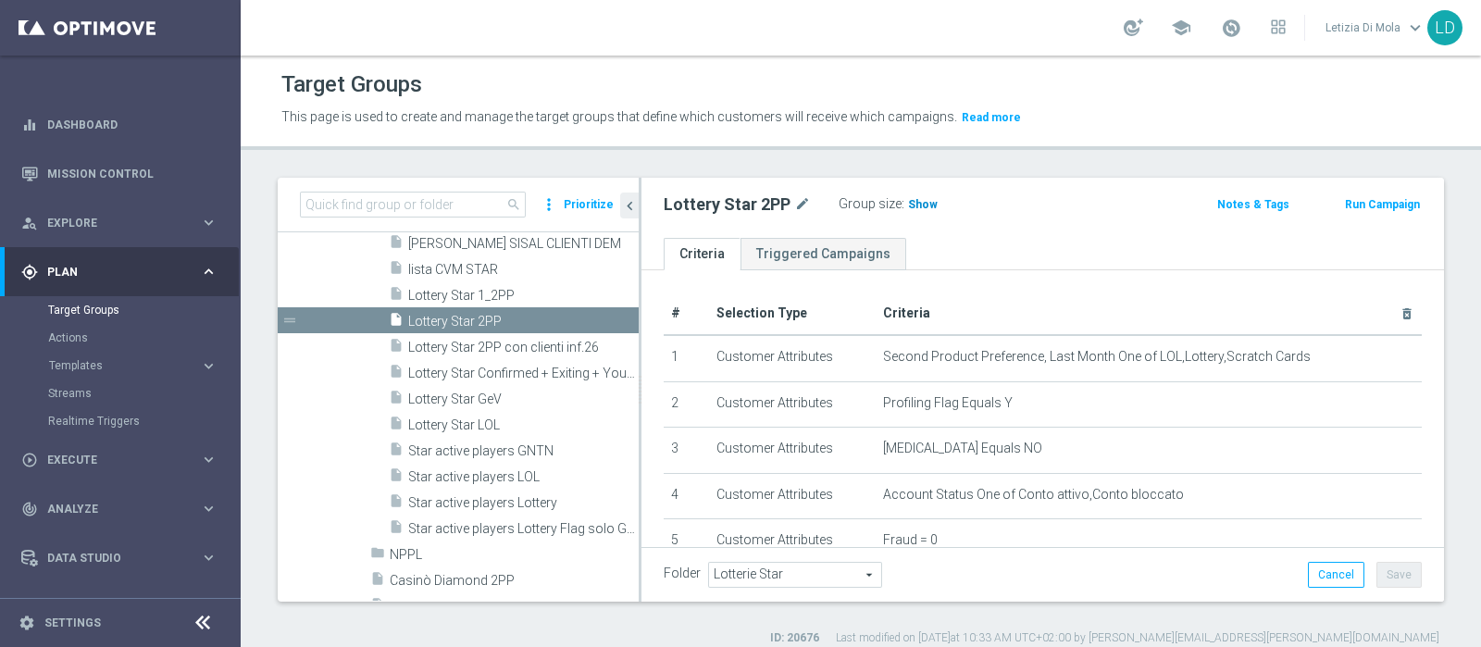
click at [922, 206] on span "Show" at bounding box center [923, 204] width 30 height 13
